Goal: Book appointment/travel/reservation

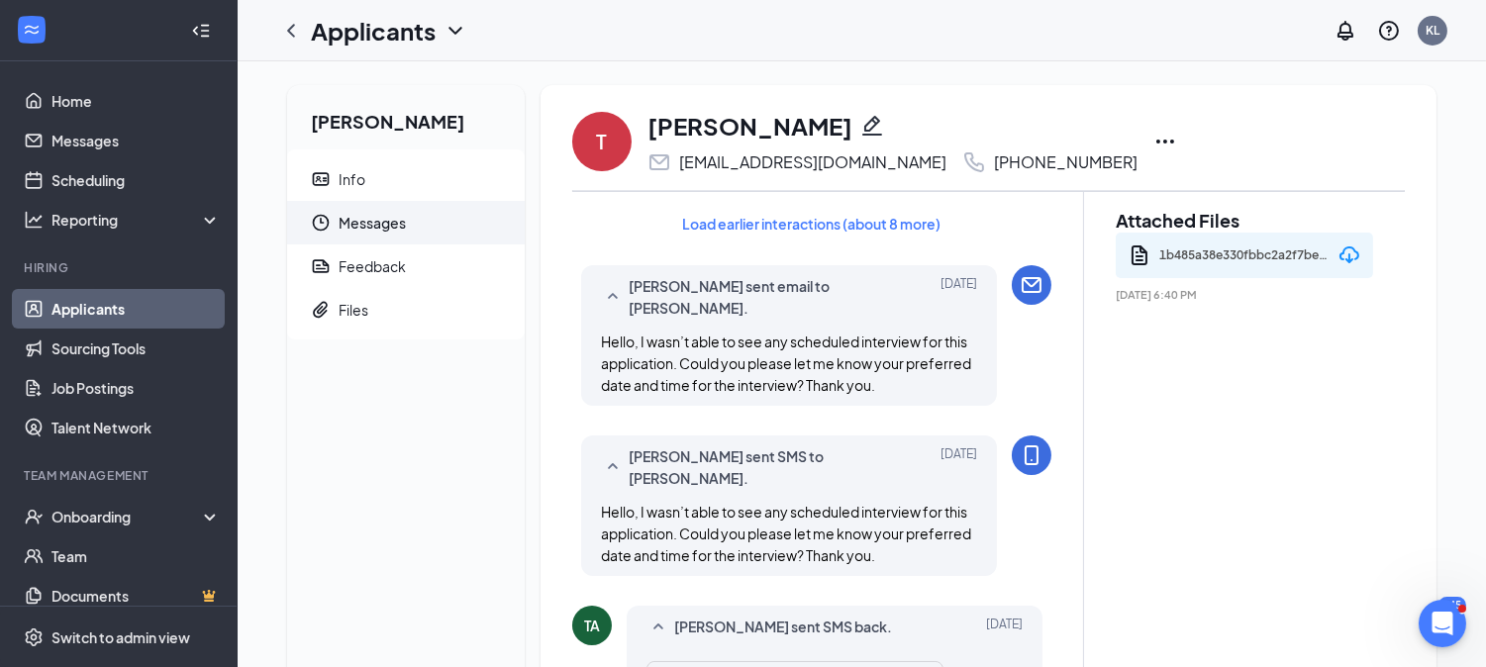
click at [1154, 147] on icon "Ellipses" at bounding box center [1166, 142] width 24 height 24
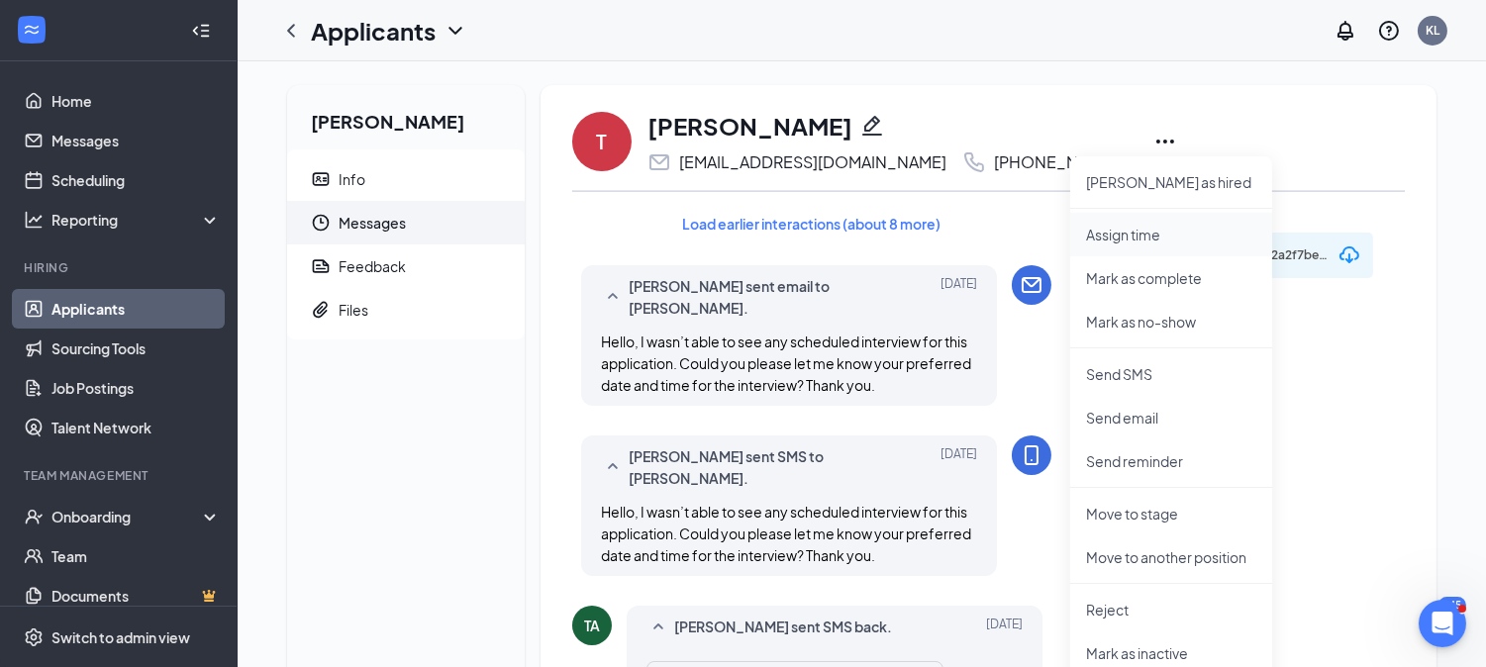
click at [1136, 242] on p "Assign time" at bounding box center [1171, 235] width 170 height 20
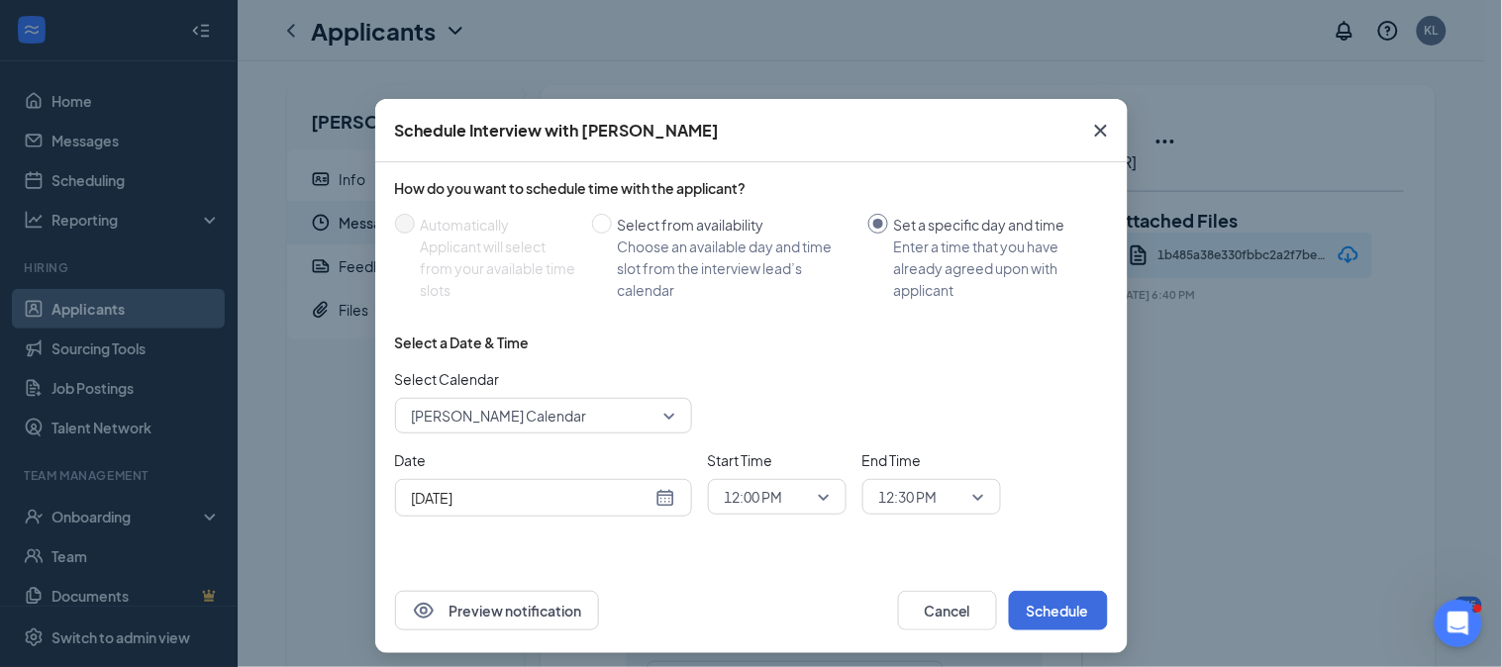
click at [654, 497] on div "[DATE]" at bounding box center [543, 498] width 263 height 22
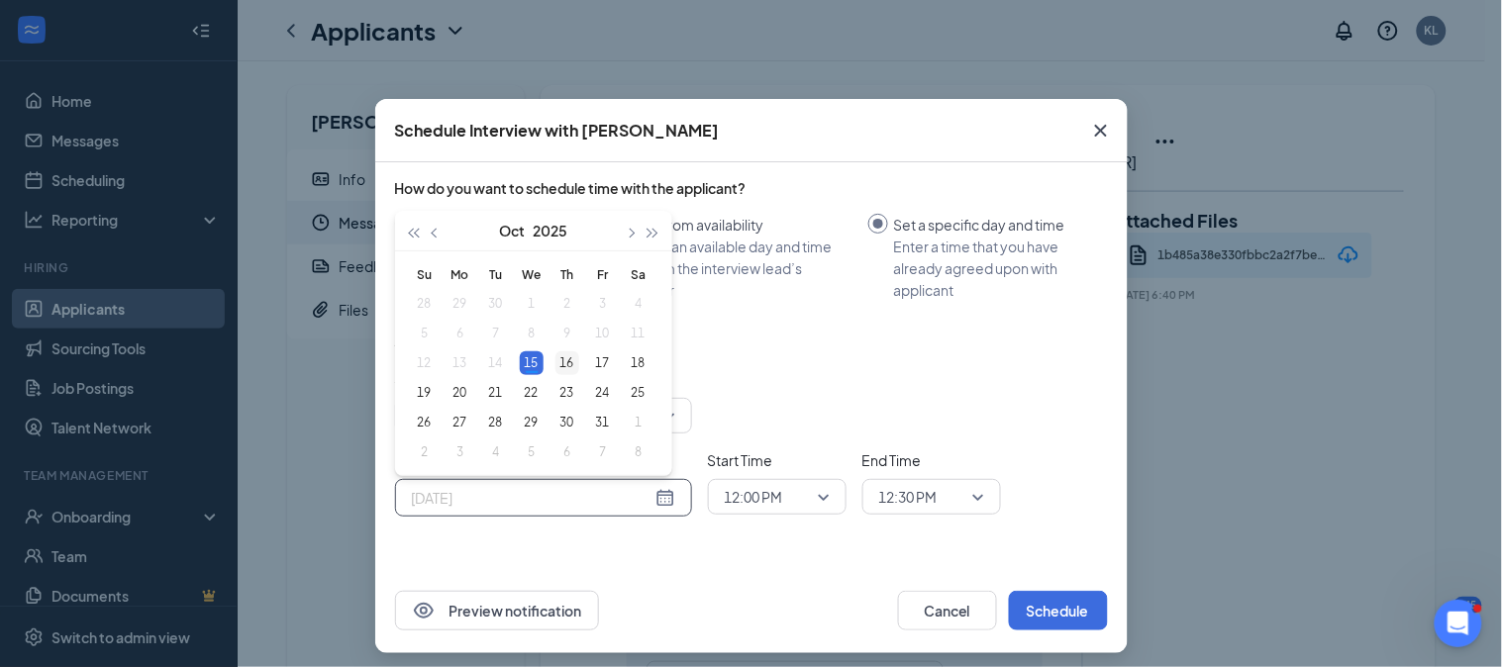
type input "[DATE]"
click at [562, 369] on div "16" at bounding box center [568, 364] width 24 height 24
click at [562, 369] on div "Select a Date & Time Select Calendar [PERSON_NAME] Calendar Date [DATE] [DATE] …" at bounding box center [751, 433] width 713 height 200
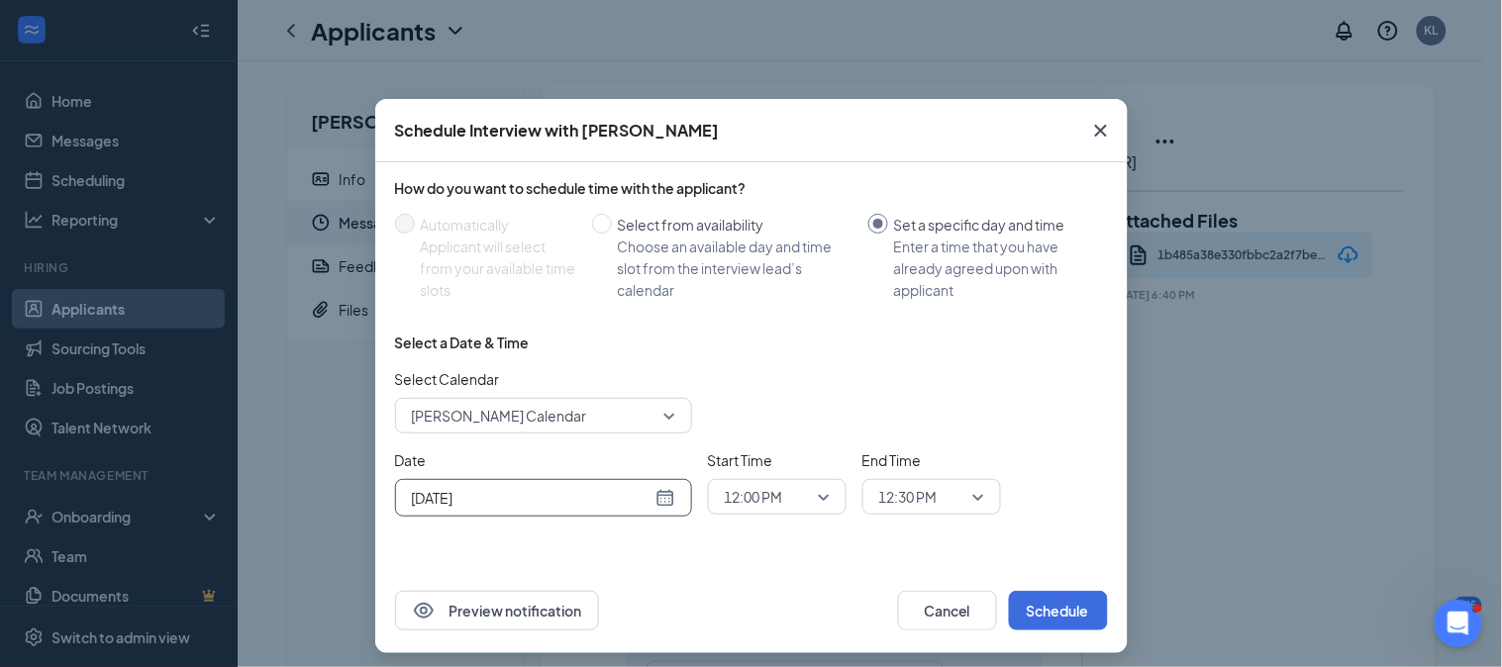
click at [816, 498] on span "12:00 PM" at bounding box center [777, 497] width 105 height 30
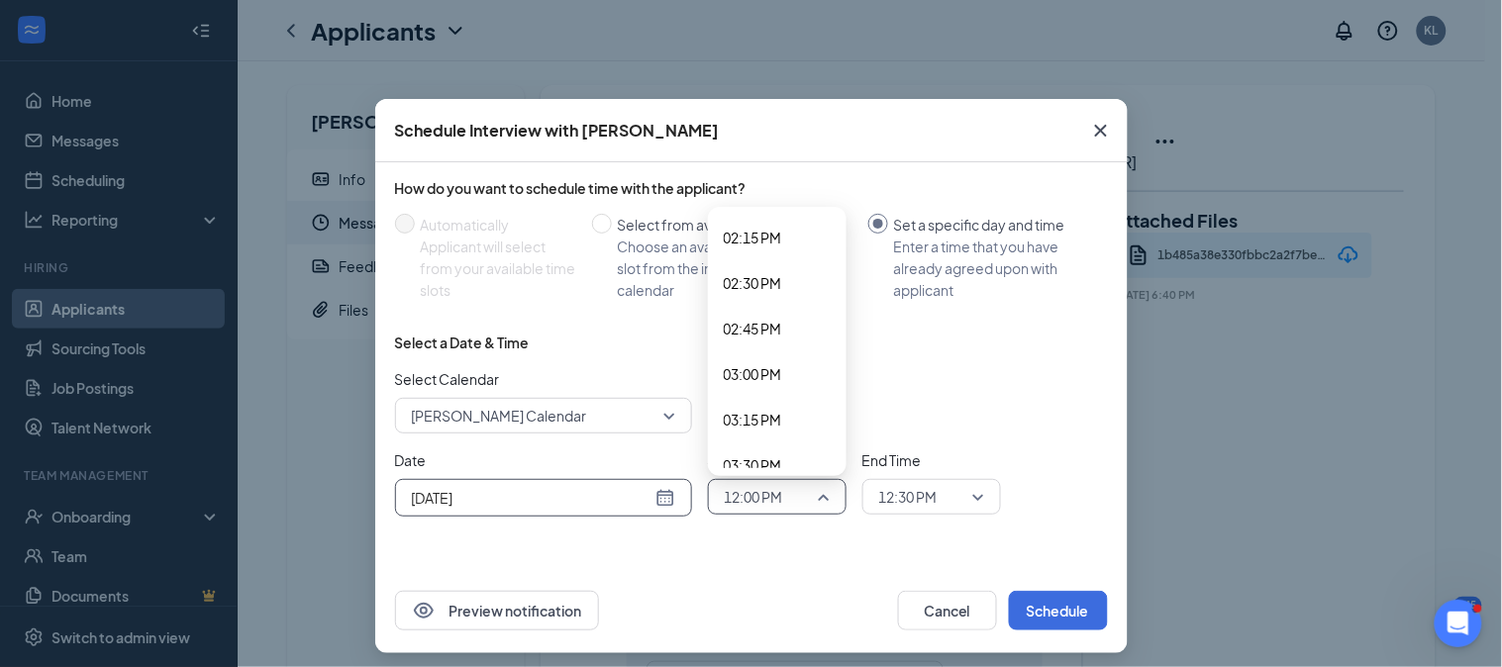
scroll to position [2647, 0]
click at [747, 407] on span "03:30 PM" at bounding box center [753, 417] width 58 height 22
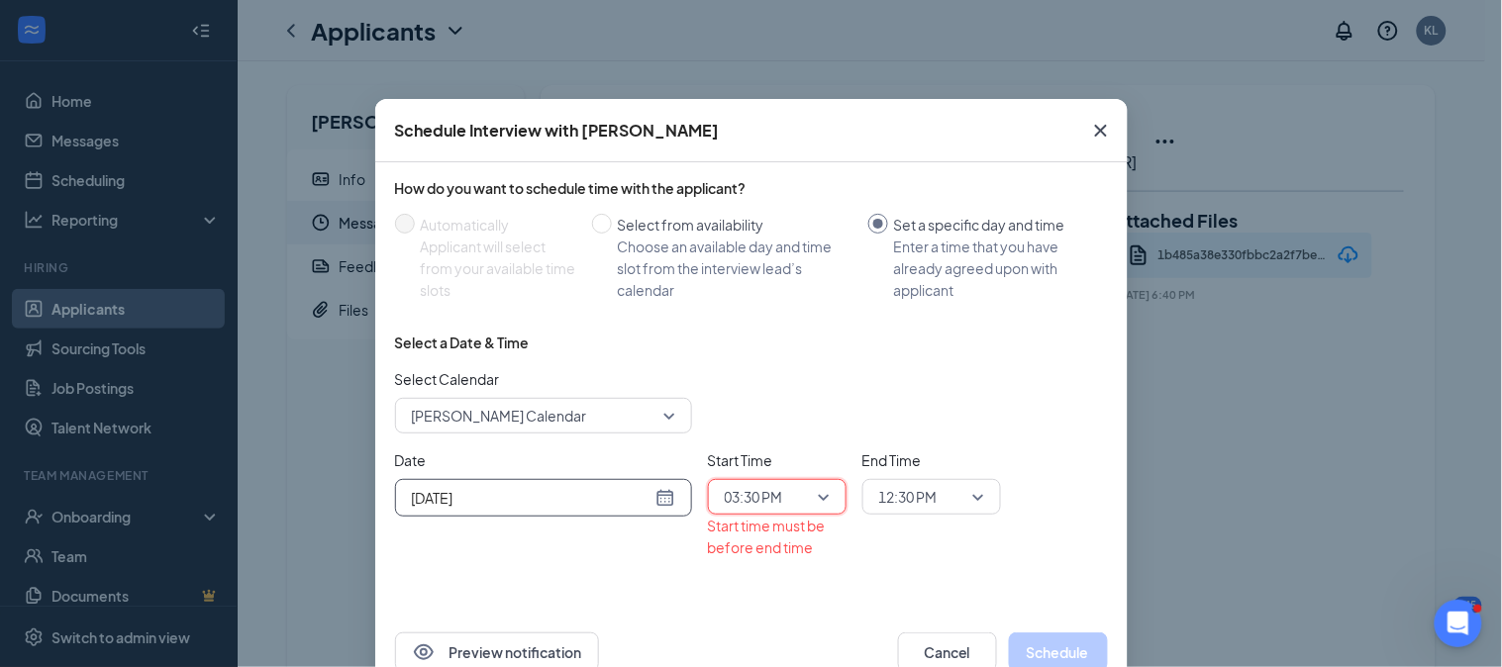
click at [939, 496] on span "12:30 PM" at bounding box center [922, 497] width 87 height 30
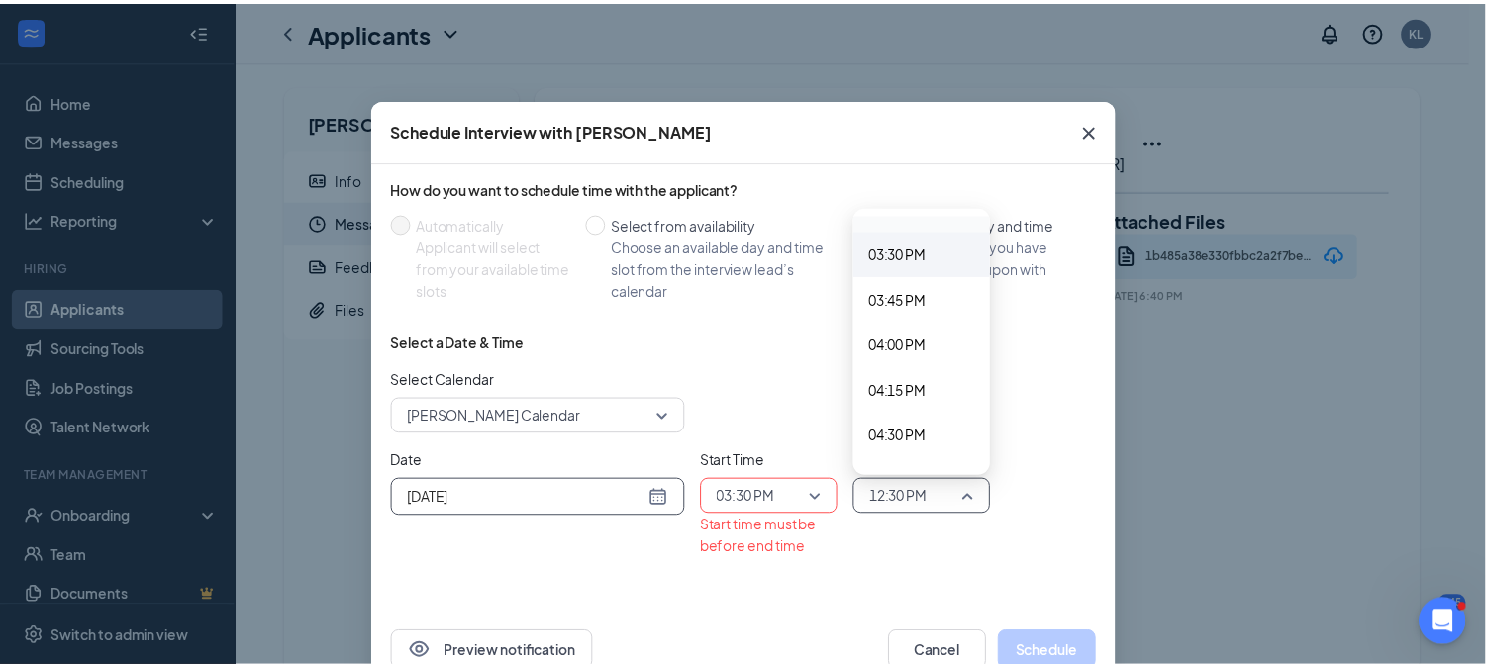
scroll to position [2738, 0]
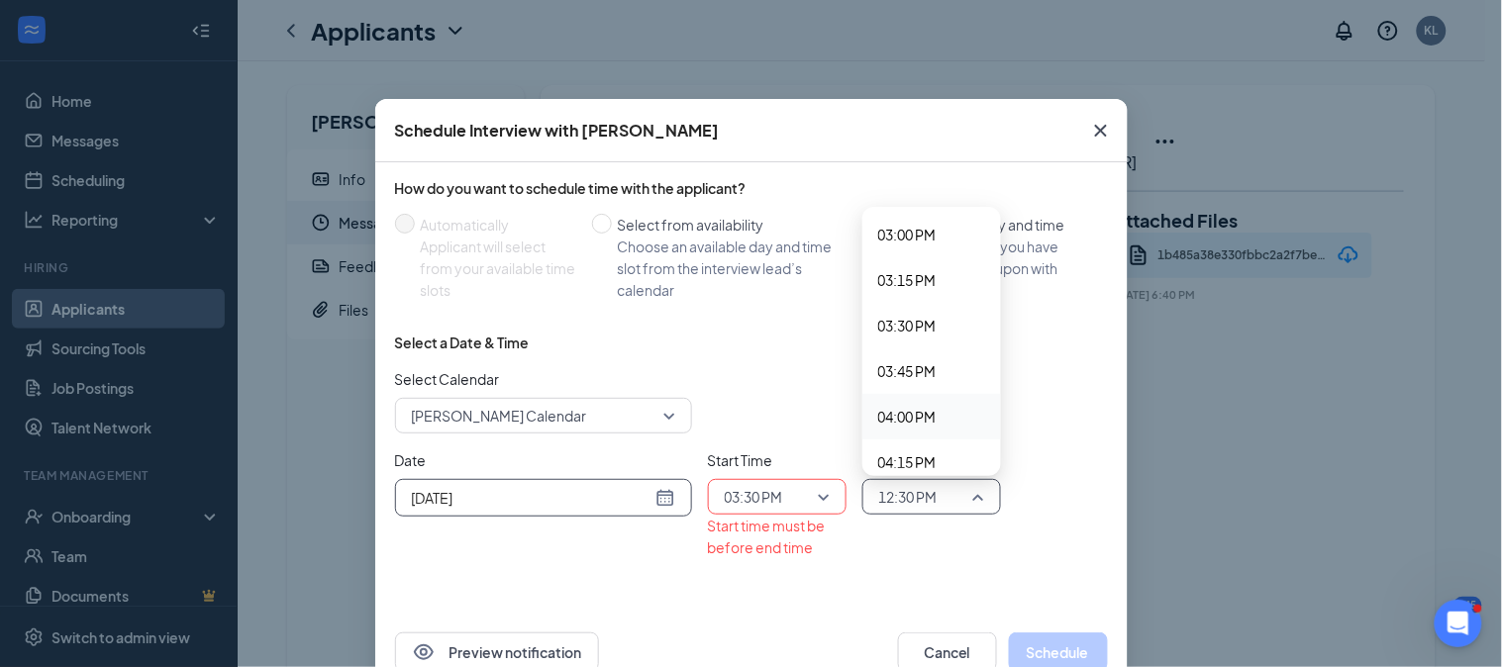
click at [903, 414] on span "04:00 PM" at bounding box center [907, 417] width 58 height 22
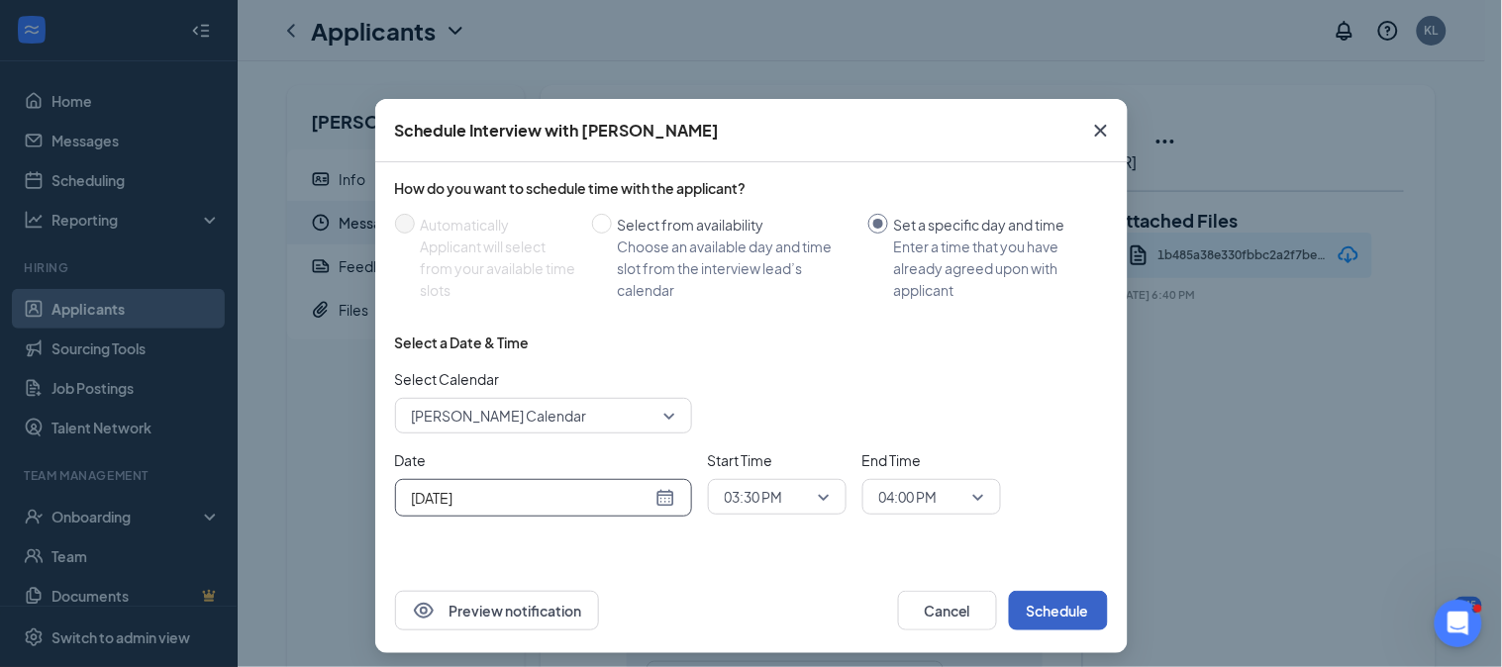
click at [1040, 614] on button "Schedule" at bounding box center [1058, 611] width 99 height 40
